Goal: Information Seeking & Learning: Compare options

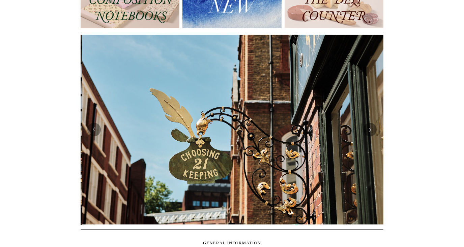
scroll to position [0, 303]
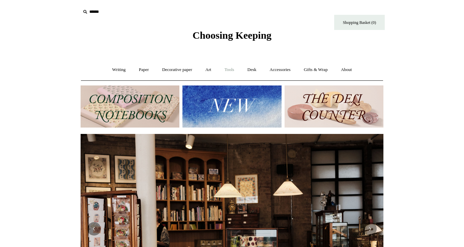
click at [230, 69] on link "Tools +" at bounding box center [229, 70] width 22 height 18
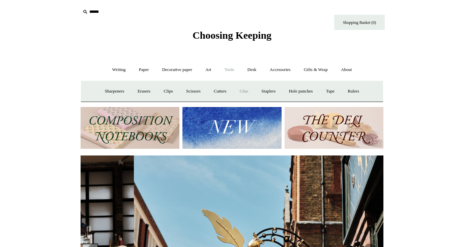
scroll to position [0, 303]
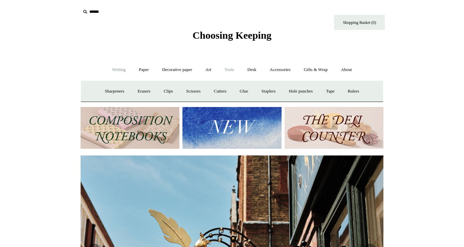
click at [112, 67] on link "Writing +" at bounding box center [119, 70] width 26 height 18
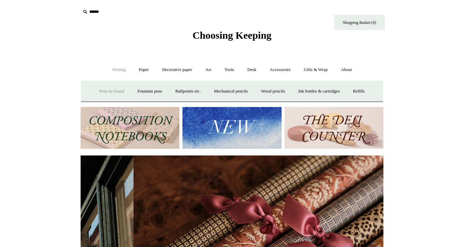
scroll to position [0, 605]
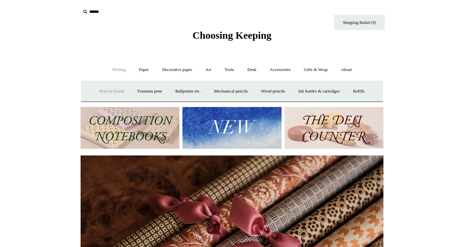
click at [110, 91] on link "Pens by brand +" at bounding box center [111, 92] width 37 height 18
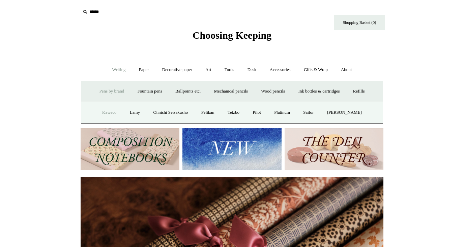
click at [105, 114] on link "Kaweco" at bounding box center [109, 113] width 27 height 18
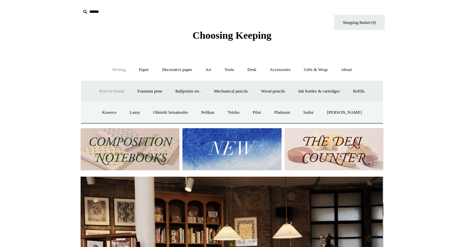
scroll to position [0, 0]
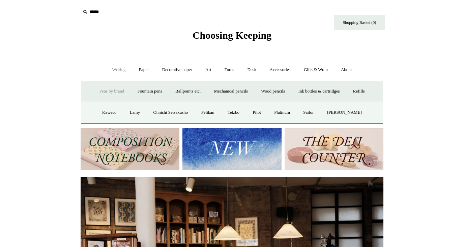
click at [118, 89] on link "Pens by brand -" at bounding box center [111, 92] width 37 height 18
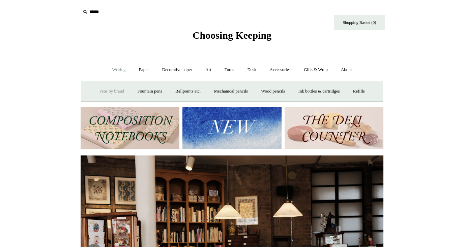
click at [115, 85] on link "Pens by brand +" at bounding box center [111, 92] width 37 height 18
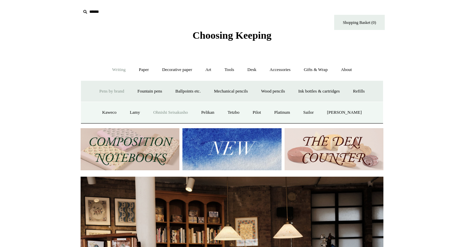
click at [170, 109] on link "Ohnishi Seisakusho" at bounding box center [170, 113] width 47 height 18
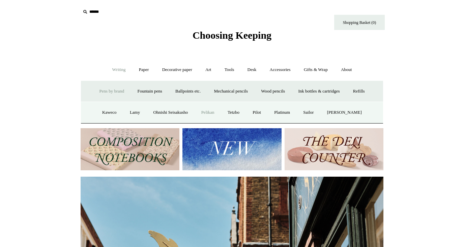
scroll to position [0, 303]
click at [209, 110] on link "Pelikan" at bounding box center [207, 113] width 25 height 18
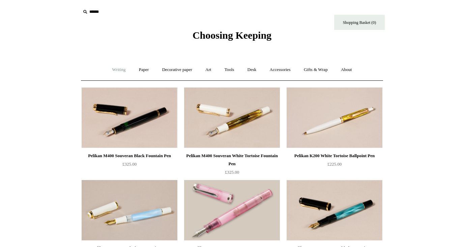
click at [115, 71] on link "Writing +" at bounding box center [119, 70] width 26 height 18
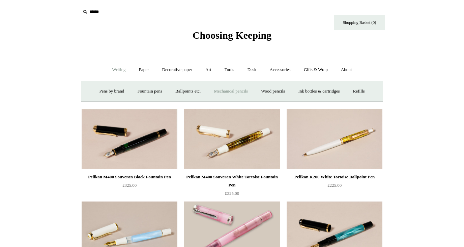
click at [228, 89] on link "Mechanical pencils +" at bounding box center [231, 92] width 46 height 18
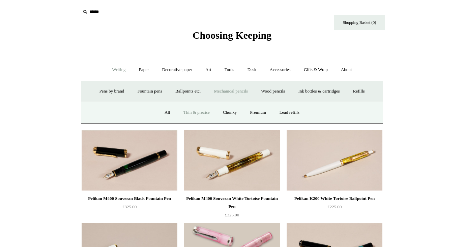
click at [199, 110] on link "Thin & precise" at bounding box center [196, 113] width 38 height 18
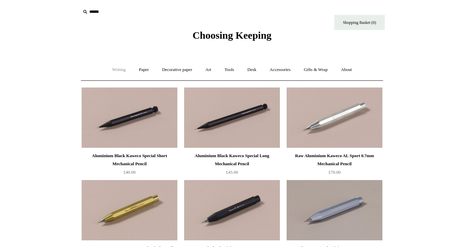
click at [120, 70] on link "Writing +" at bounding box center [119, 70] width 26 height 18
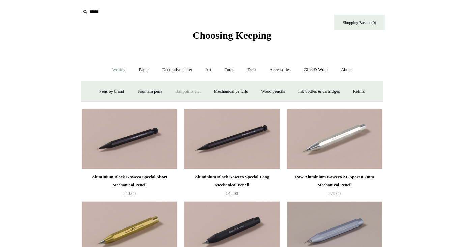
click at [185, 89] on link "Ballpoints etc. +" at bounding box center [187, 92] width 37 height 18
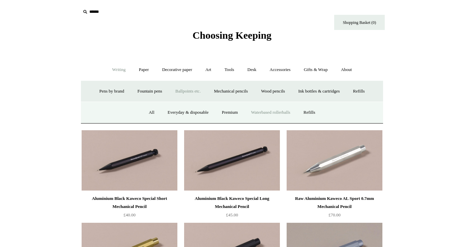
click at [274, 115] on link "Waterbased rollerballs" at bounding box center [270, 113] width 51 height 18
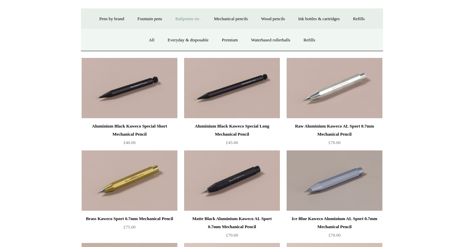
scroll to position [25, 0]
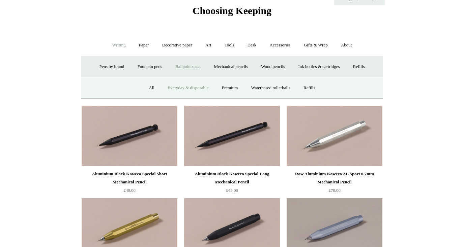
click at [183, 88] on link "Everyday & disposable" at bounding box center [187, 88] width 53 height 18
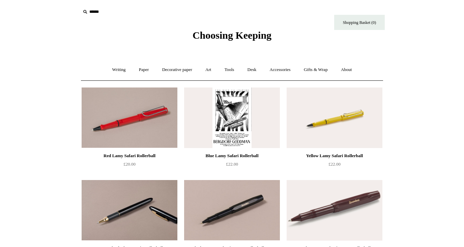
scroll to position [2, 0]
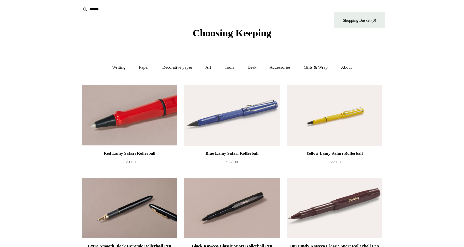
click at [119, 122] on img at bounding box center [130, 115] width 96 height 61
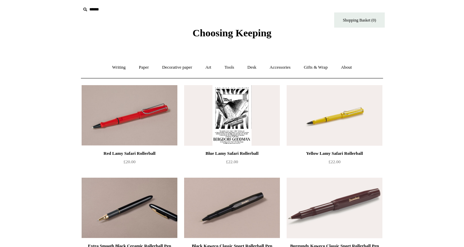
click at [252, 121] on img at bounding box center [232, 115] width 96 height 61
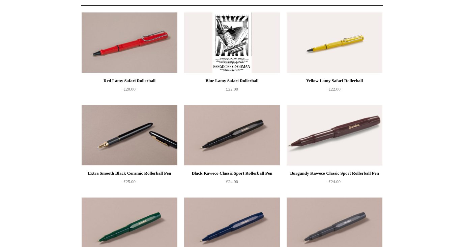
scroll to position [103, 0]
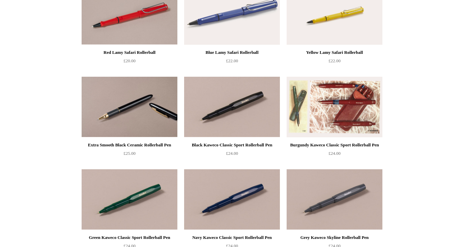
click at [360, 102] on img at bounding box center [335, 107] width 96 height 61
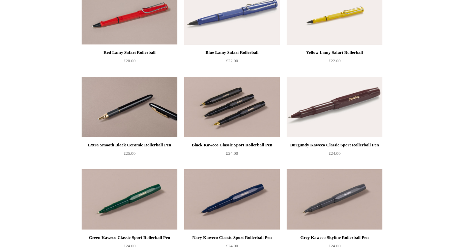
click at [232, 107] on img at bounding box center [232, 107] width 96 height 61
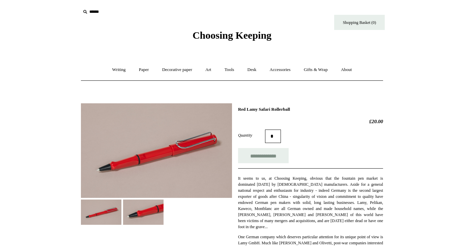
drag, startPoint x: 309, startPoint y: 107, endPoint x: 255, endPoint y: 107, distance: 53.6
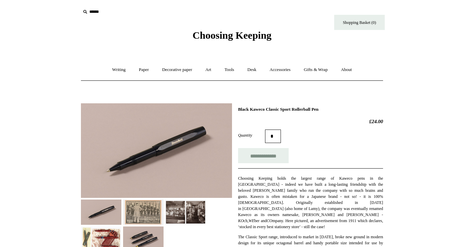
click at [129, 163] on img at bounding box center [156, 150] width 151 height 95
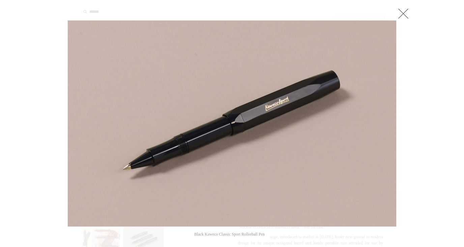
click at [408, 13] on link at bounding box center [402, 13] width 13 height 13
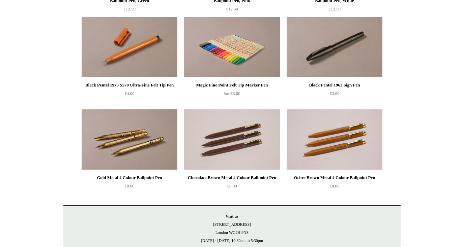
scroll to position [378, 0]
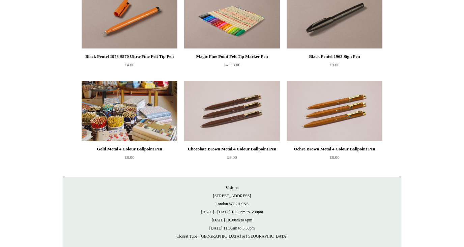
click at [124, 96] on img at bounding box center [130, 111] width 96 height 61
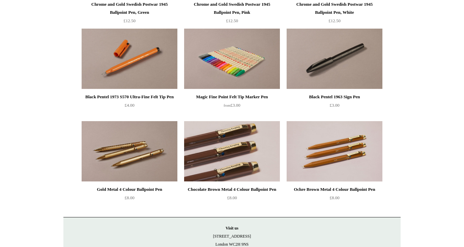
scroll to position [328, 0]
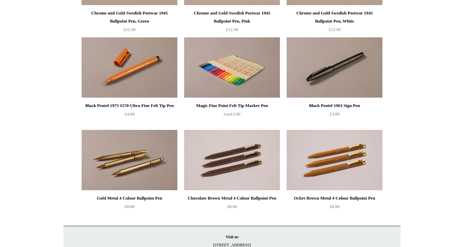
click at [143, 63] on img at bounding box center [130, 67] width 96 height 61
